Goal: Task Accomplishment & Management: Use online tool/utility

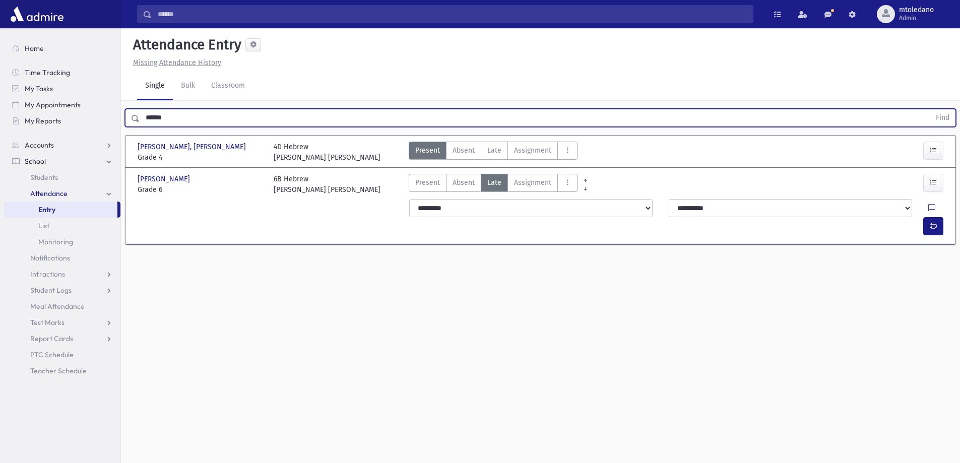
drag, startPoint x: 140, startPoint y: 114, endPoint x: 2, endPoint y: 102, distance: 138.6
click at [18, 118] on div "Search Results All Accounts" at bounding box center [480, 243] width 960 height 486
type input "****"
click at [930, 109] on button "Find" at bounding box center [943, 117] width 26 height 17
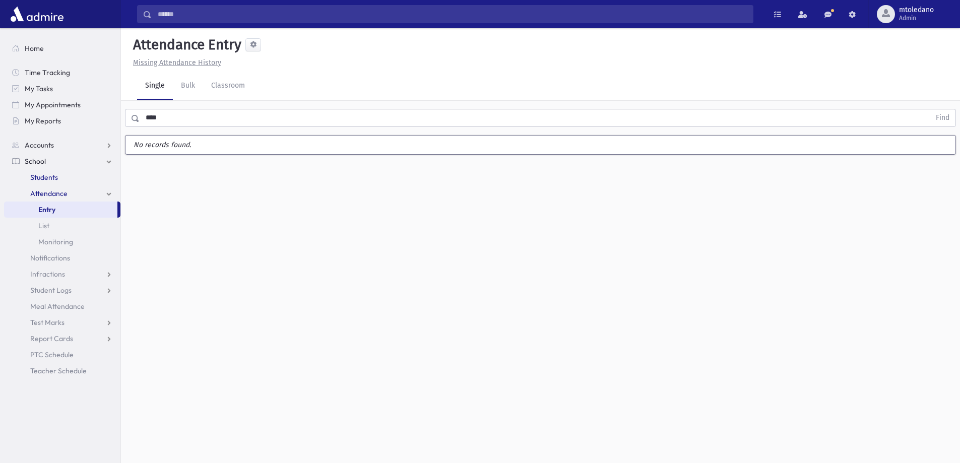
click at [45, 177] on span "Students" at bounding box center [44, 177] width 28 height 9
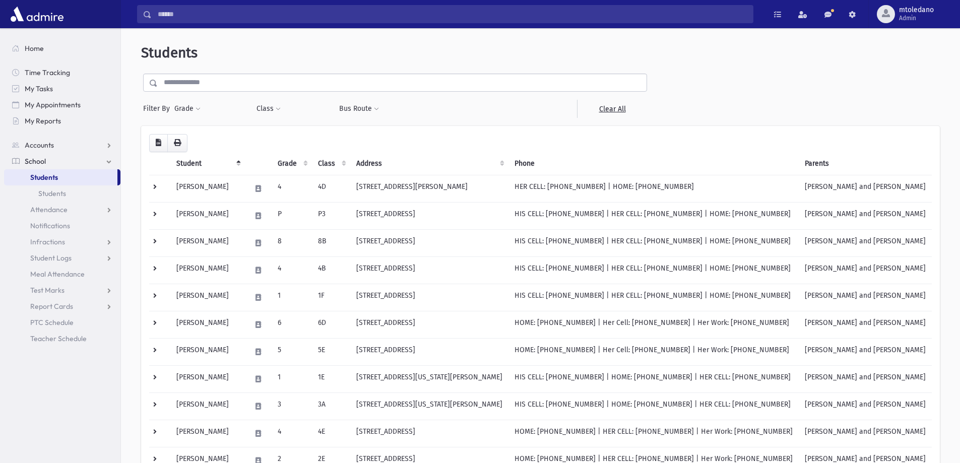
click at [186, 85] on input "text" at bounding box center [402, 83] width 489 height 18
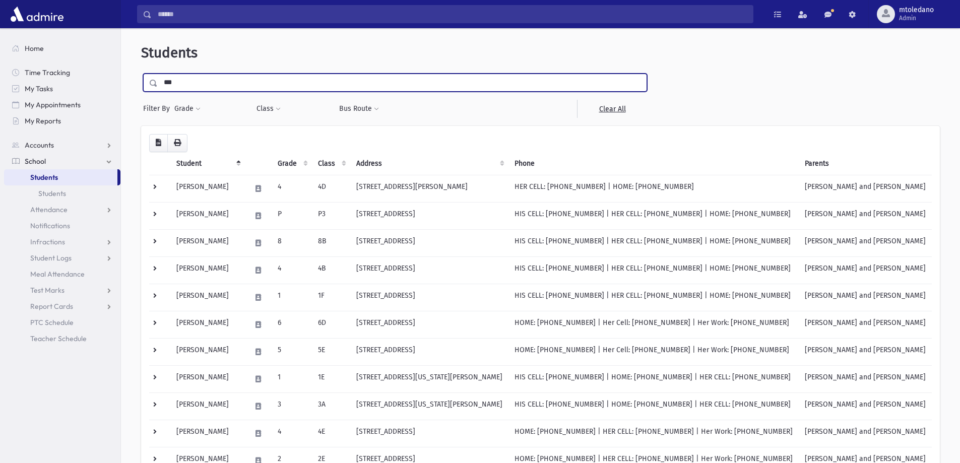
type input "***"
click at [141, 74] on input "submit" at bounding box center [155, 81] width 28 height 14
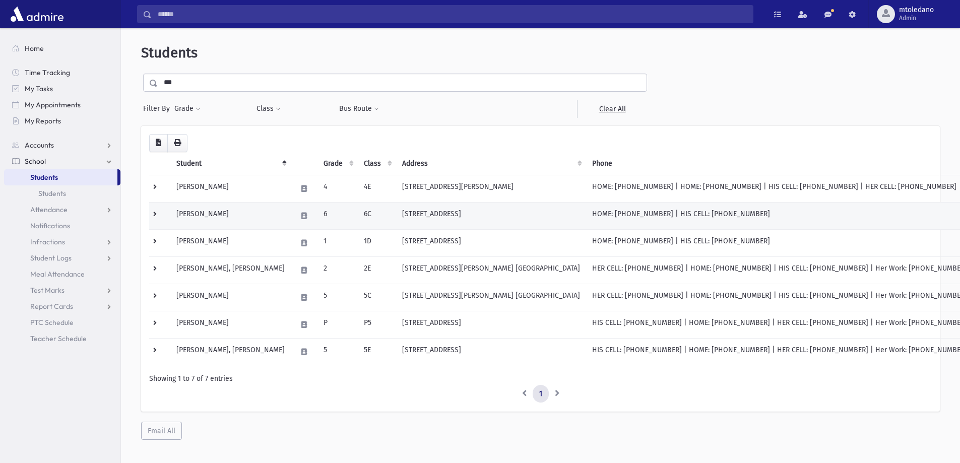
click at [235, 214] on td "Ehrentreu, Avrohom" at bounding box center [230, 215] width 121 height 27
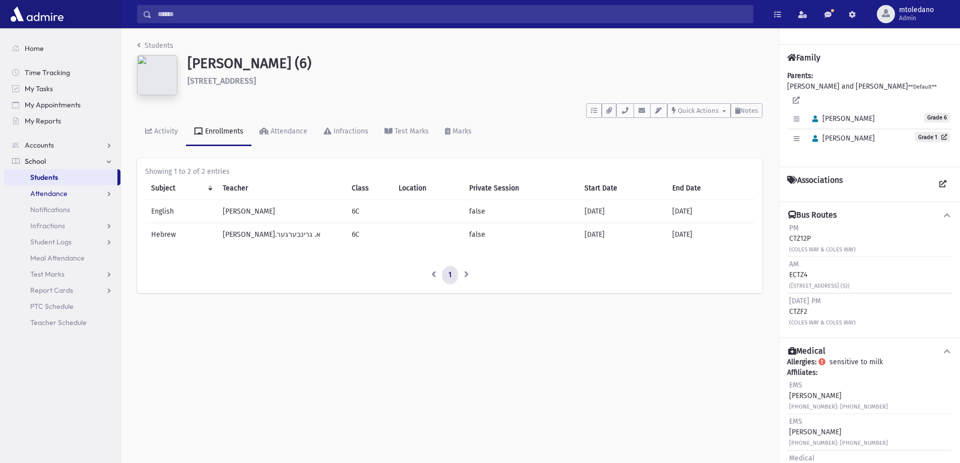
click at [43, 193] on span "Attendance" at bounding box center [48, 193] width 37 height 9
click at [46, 208] on span "Entry" at bounding box center [46, 209] width 17 height 9
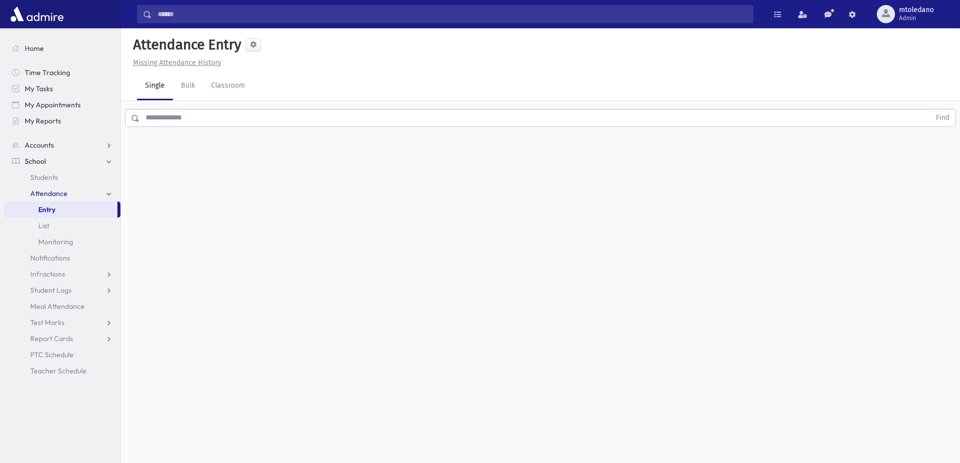
click at [231, 112] on input "text" at bounding box center [535, 118] width 791 height 18
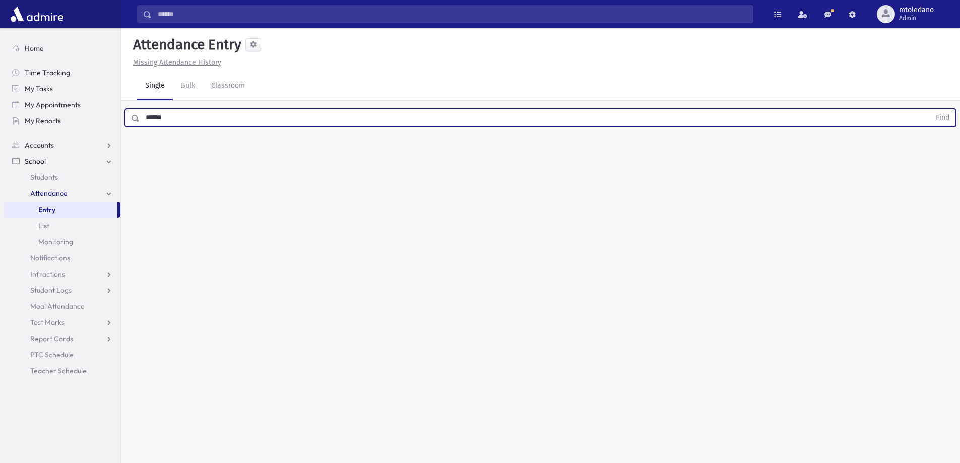
click at [930, 109] on button "Find" at bounding box center [943, 117] width 26 height 17
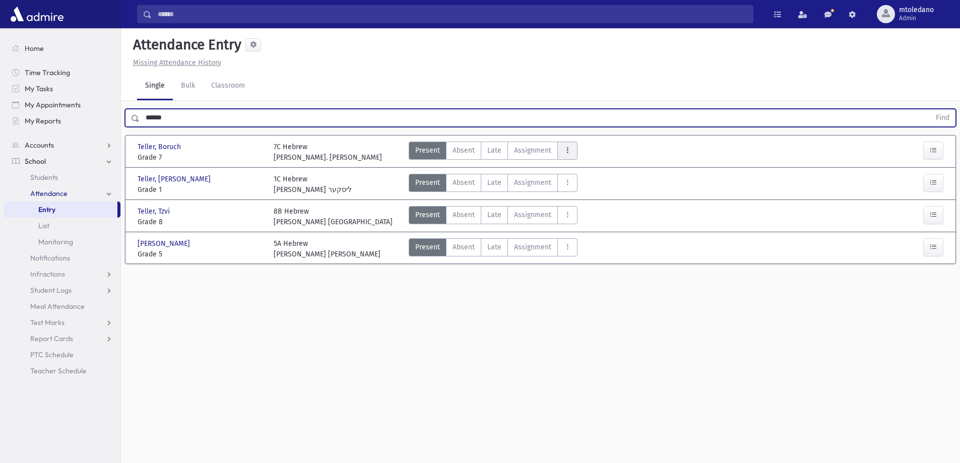
click at [570, 144] on button "AttTypes" at bounding box center [568, 151] width 20 height 18
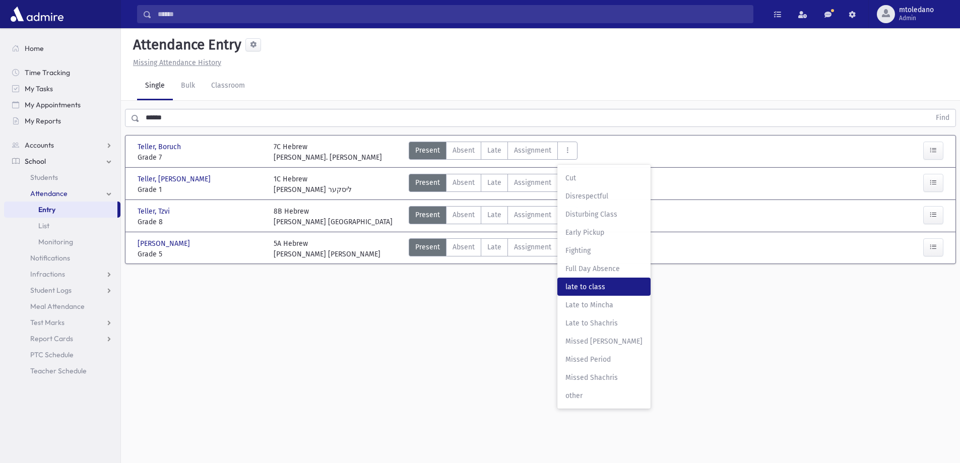
click at [579, 280] on class"] "late to class late to class" at bounding box center [604, 287] width 93 height 18
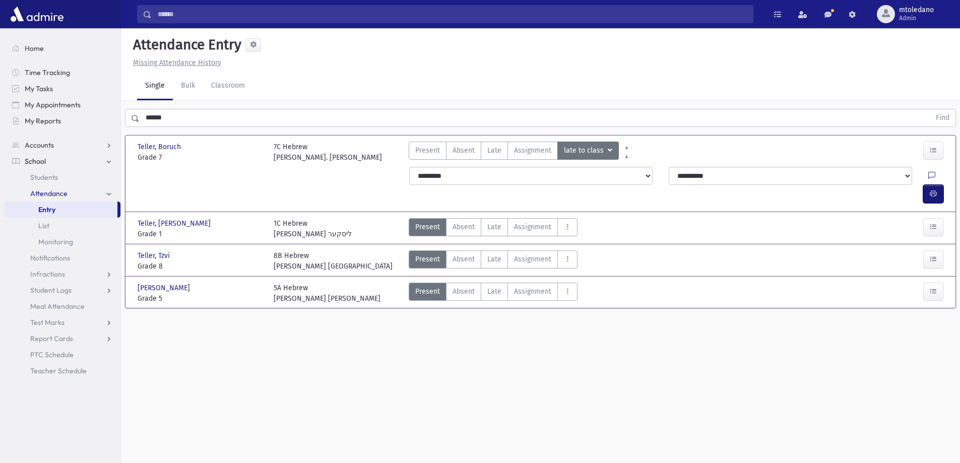
click at [927, 185] on button "button" at bounding box center [934, 194] width 20 height 18
drag, startPoint x: 176, startPoint y: 119, endPoint x: 43, endPoint y: 119, distance: 133.1
click at [46, 121] on div "Search Results All Accounts" at bounding box center [480, 243] width 960 height 486
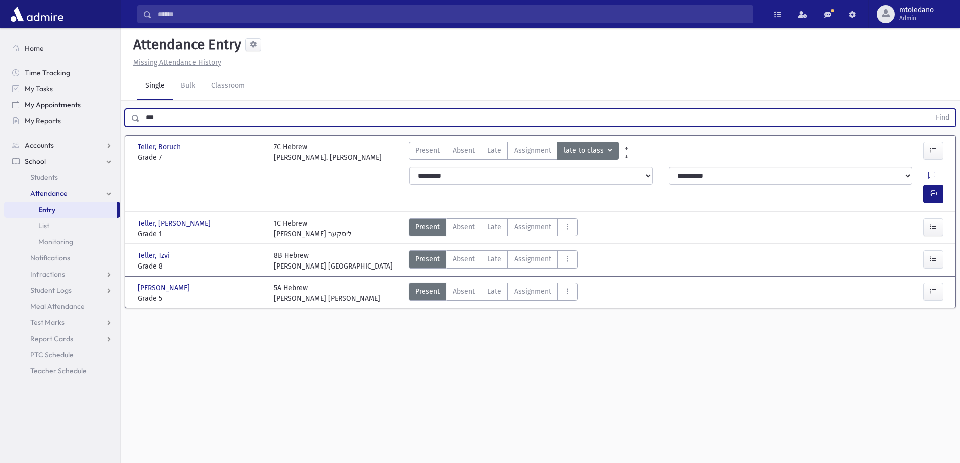
type input "***"
click at [930, 109] on button "Find" at bounding box center [943, 117] width 26 height 17
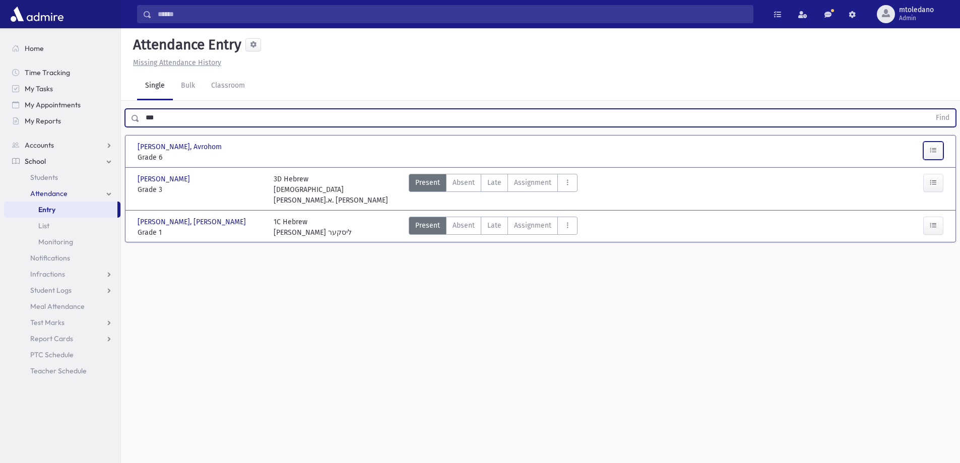
click at [932, 150] on icon "button" at bounding box center [933, 150] width 7 height 9
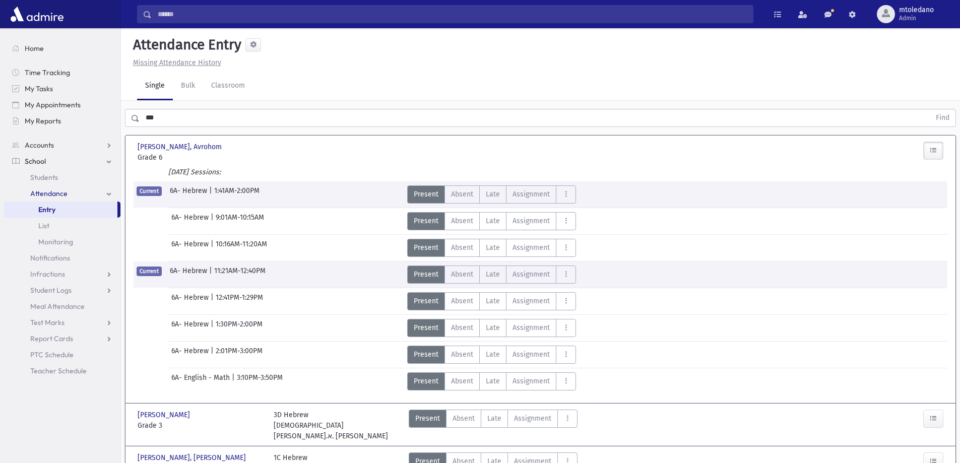
click at [587, 270] on div "Present P Absent A Late Late Assignment Assignment C" at bounding box center [540, 275] width 275 height 18
click at [574, 275] on button "AttTypes" at bounding box center [566, 275] width 20 height 18
click at [572, 275] on button "AttTypes" at bounding box center [566, 275] width 20 height 18
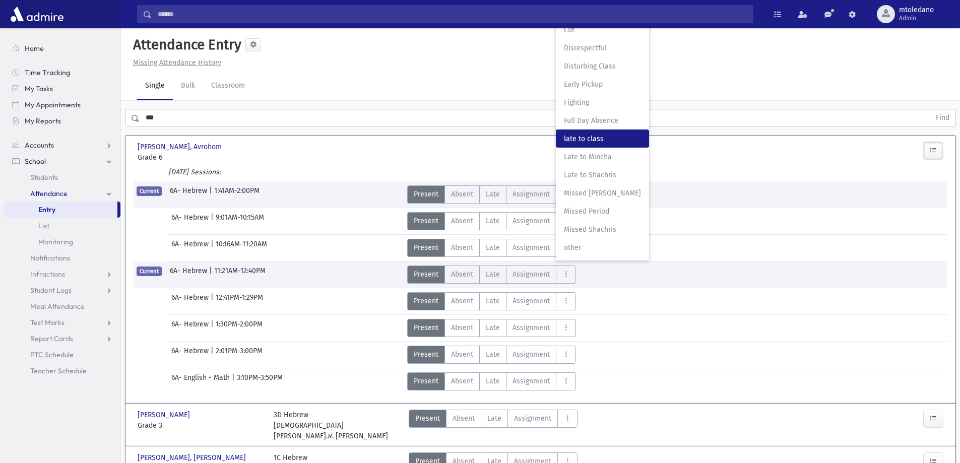
click at [586, 135] on span "late to class" at bounding box center [602, 139] width 77 height 11
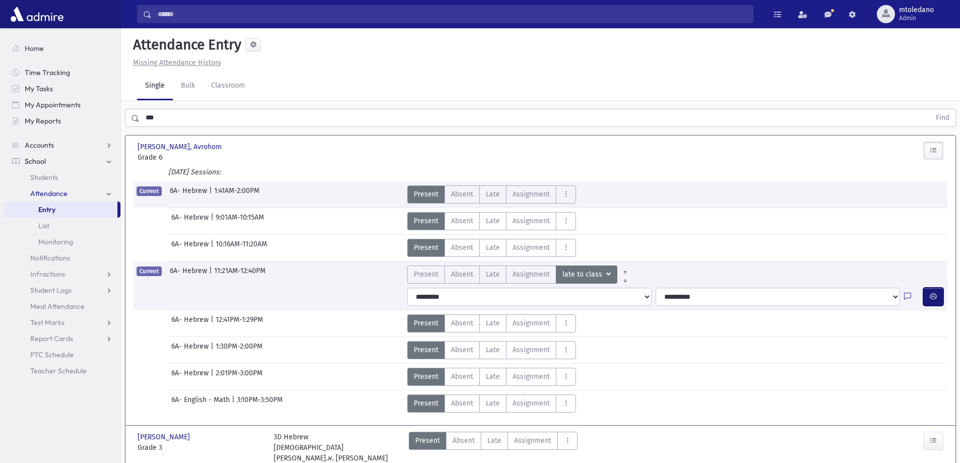
click at [937, 295] on icon "button" at bounding box center [933, 296] width 7 height 9
